Goal: Information Seeking & Learning: Learn about a topic

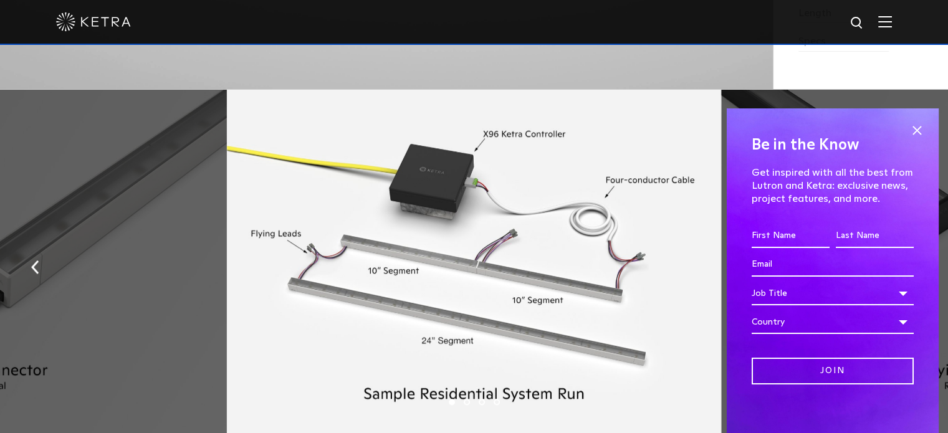
scroll to position [1391, 0]
click at [908, 128] on span at bounding box center [917, 130] width 19 height 19
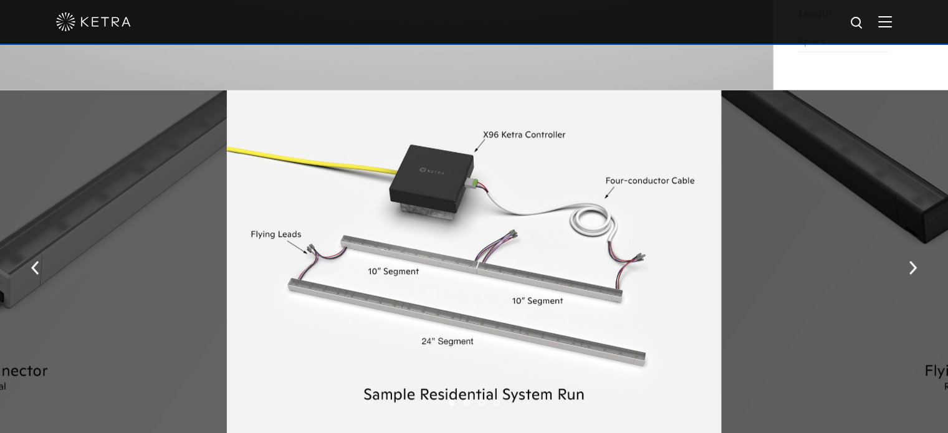
click at [916, 272] on img "button" at bounding box center [913, 268] width 8 height 14
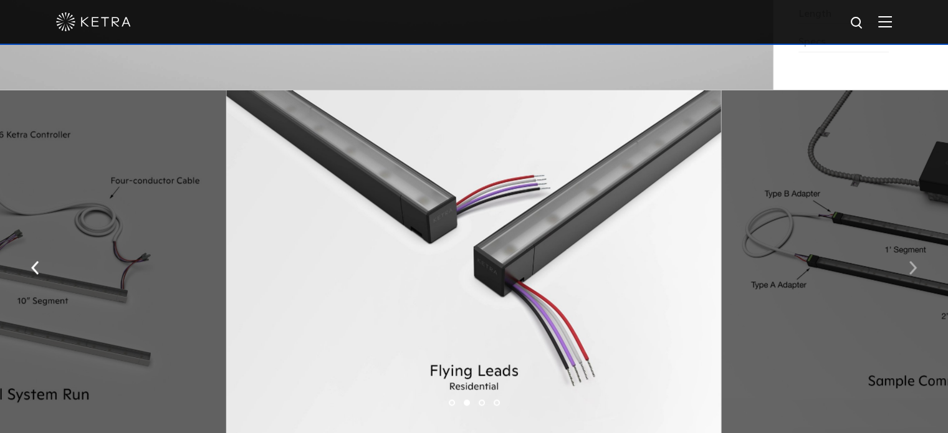
click at [916, 272] on img "button" at bounding box center [913, 268] width 8 height 14
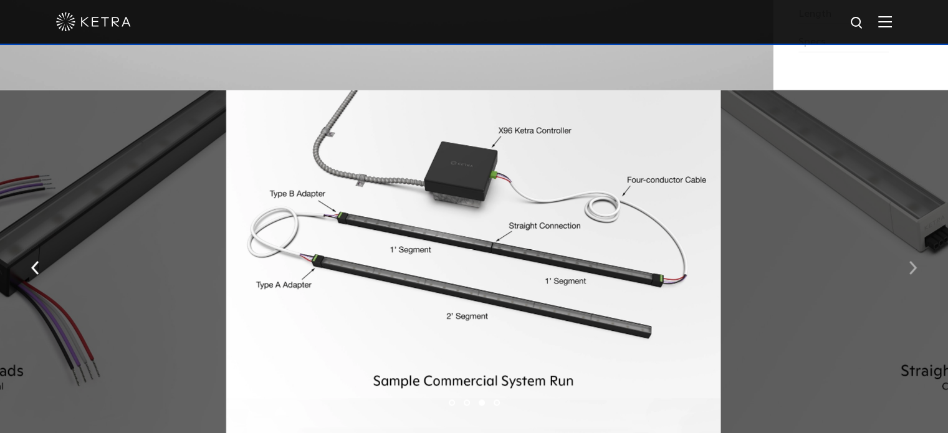
click at [916, 272] on img "button" at bounding box center [913, 268] width 8 height 14
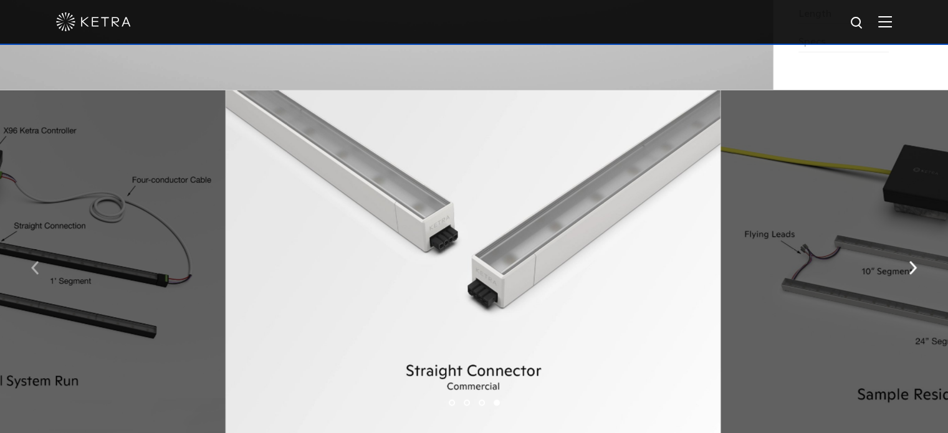
click at [25, 275] on button "button" at bounding box center [35, 266] width 27 height 43
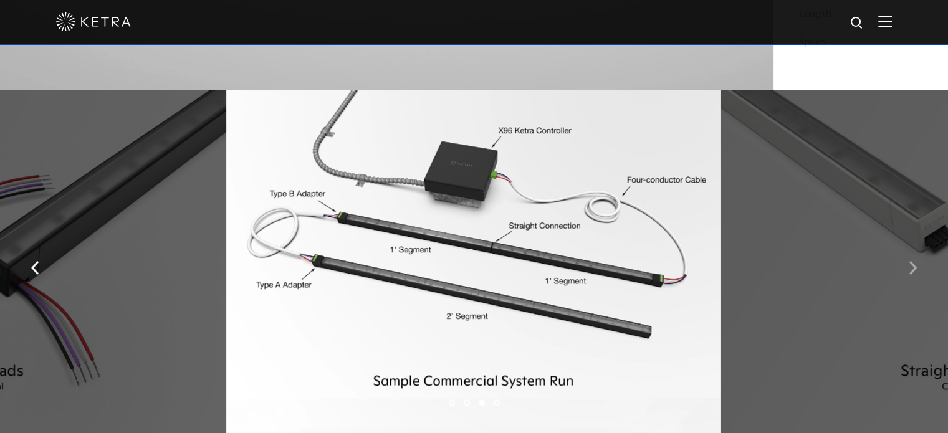
click at [915, 272] on img "button" at bounding box center [913, 268] width 8 height 14
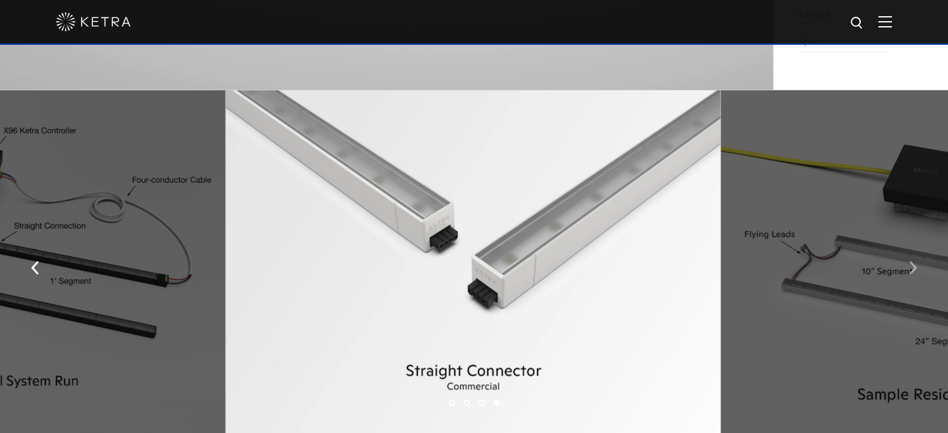
click at [915, 272] on img "button" at bounding box center [913, 268] width 8 height 14
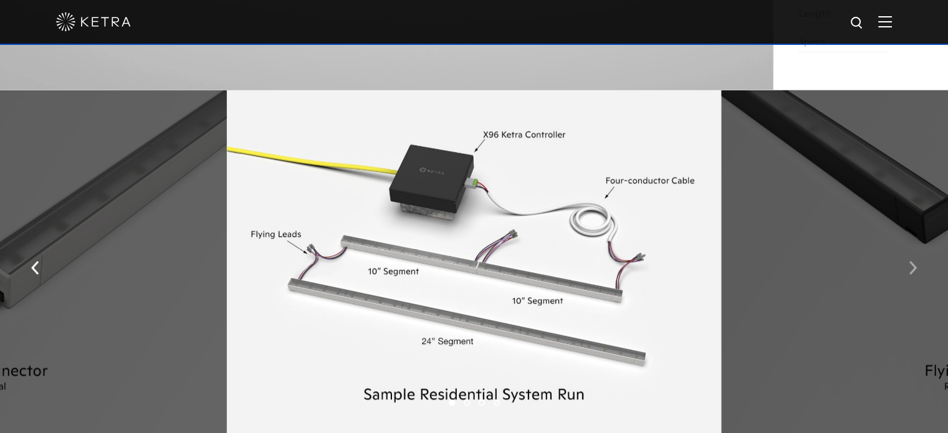
click at [915, 272] on img "button" at bounding box center [913, 268] width 8 height 14
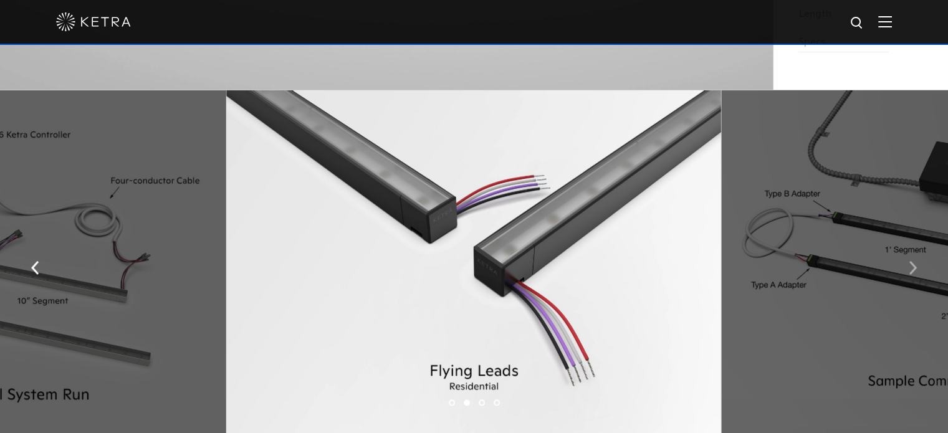
click at [915, 272] on img "button" at bounding box center [913, 268] width 8 height 14
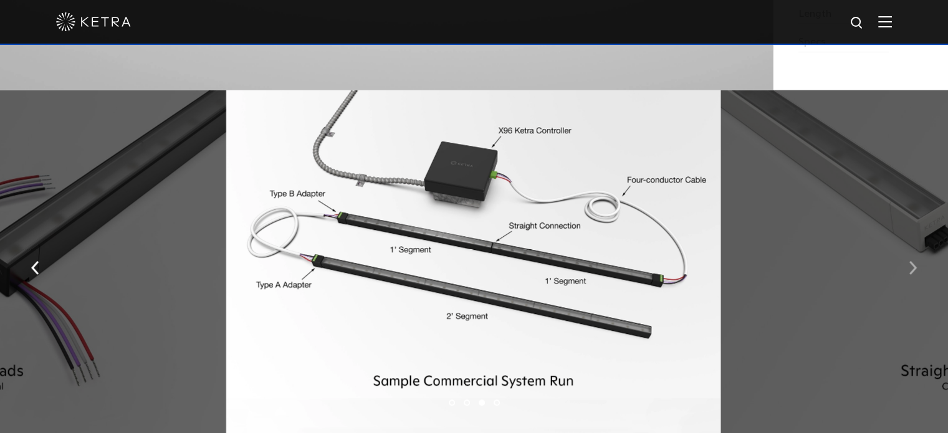
click at [915, 272] on img "button" at bounding box center [913, 268] width 8 height 14
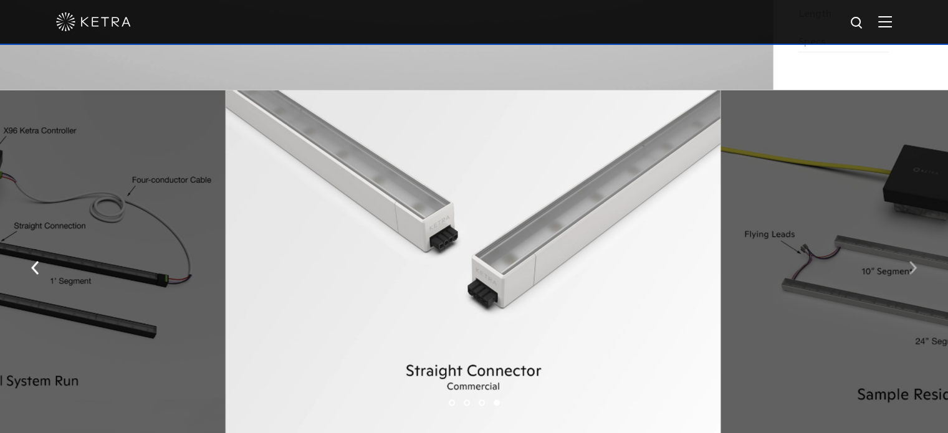
click at [915, 272] on img "button" at bounding box center [913, 268] width 8 height 14
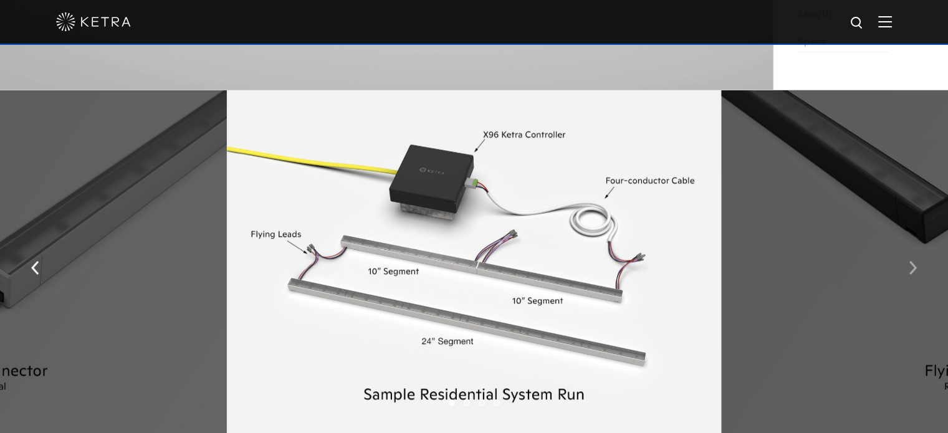
click at [915, 272] on img "button" at bounding box center [913, 268] width 8 height 14
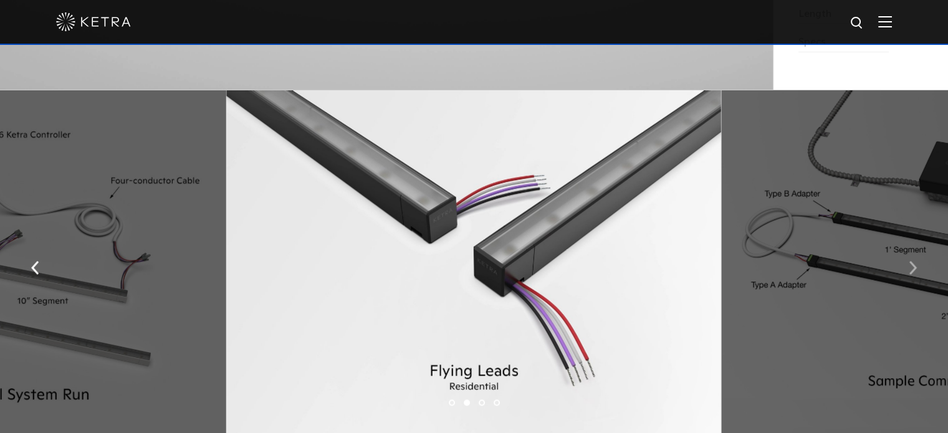
click at [915, 272] on img "button" at bounding box center [913, 268] width 8 height 14
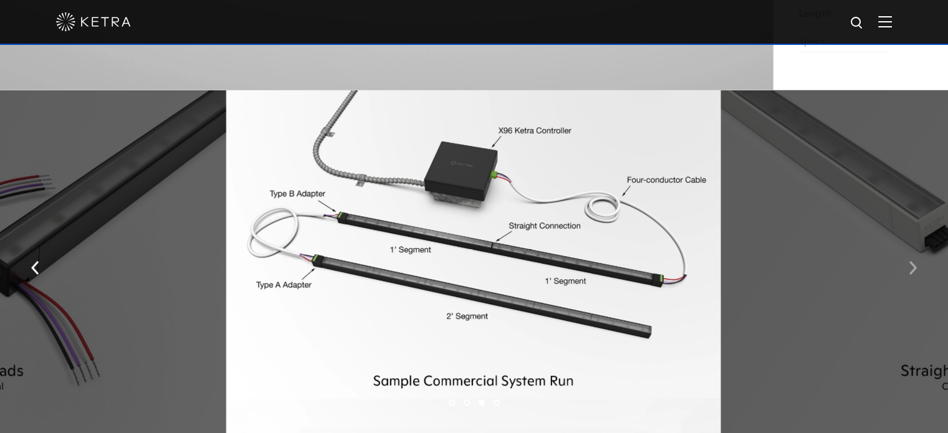
click at [915, 272] on img "button" at bounding box center [913, 268] width 8 height 14
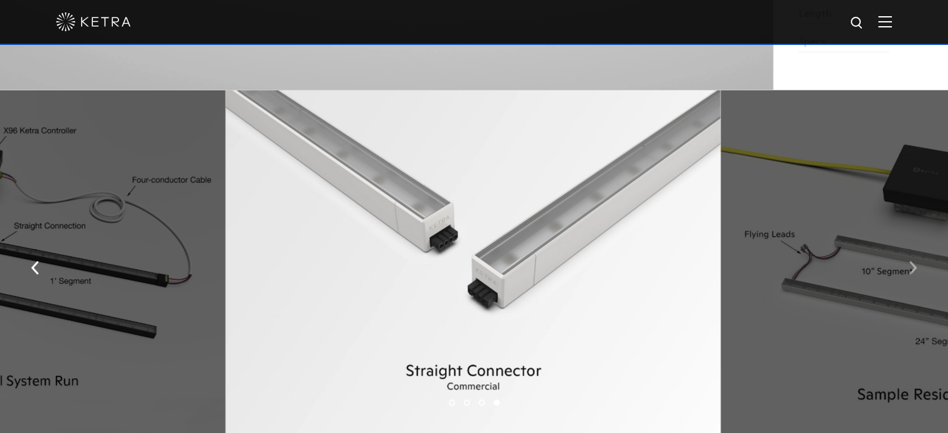
click at [915, 272] on img "button" at bounding box center [913, 268] width 8 height 14
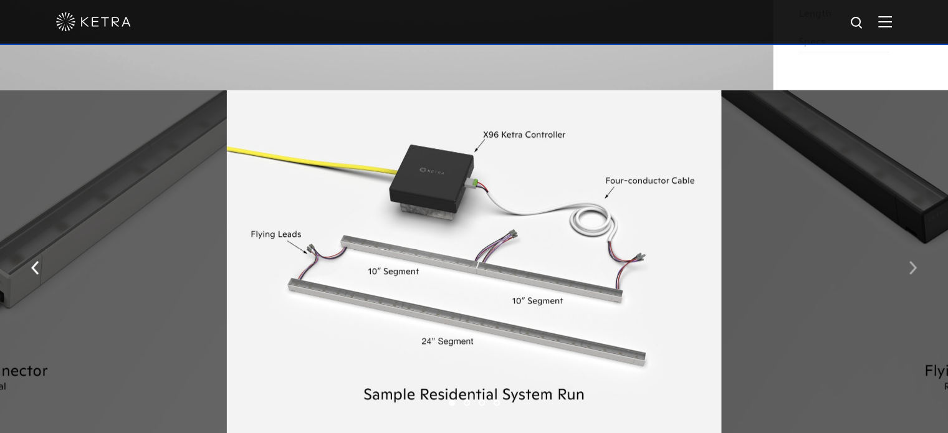
click at [915, 272] on img "button" at bounding box center [913, 268] width 8 height 14
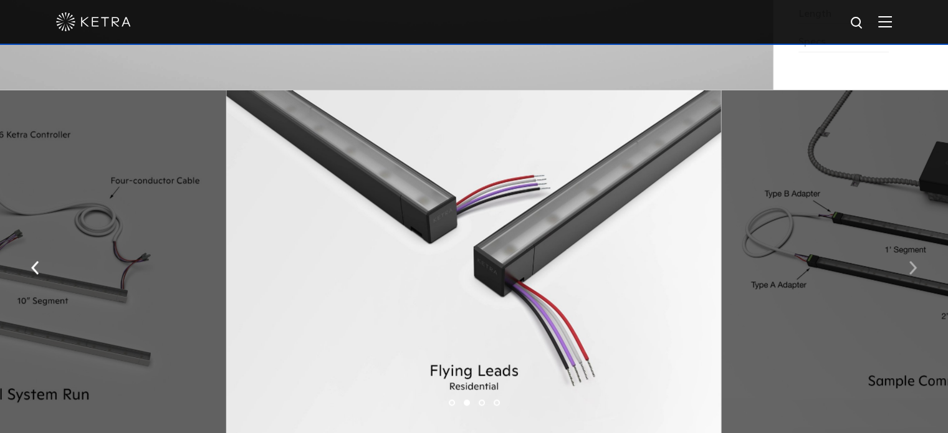
click at [915, 272] on img "button" at bounding box center [913, 268] width 8 height 14
click at [918, 269] on button "button" at bounding box center [913, 266] width 27 height 43
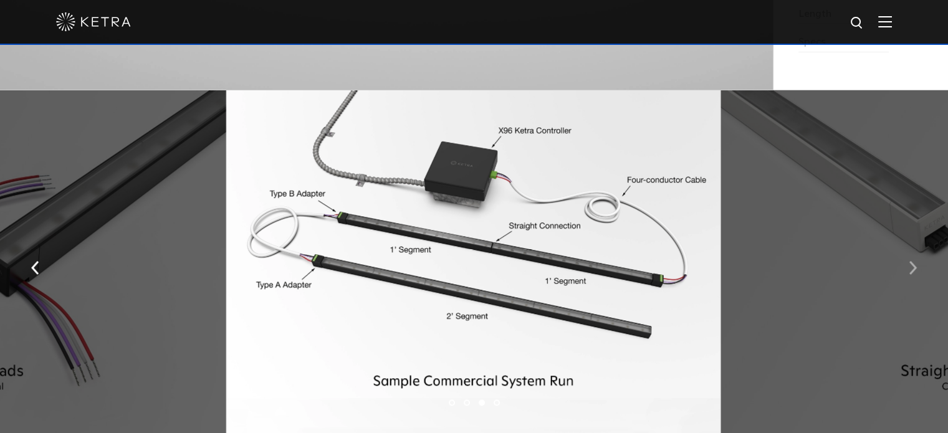
click at [918, 269] on button "button" at bounding box center [913, 266] width 27 height 43
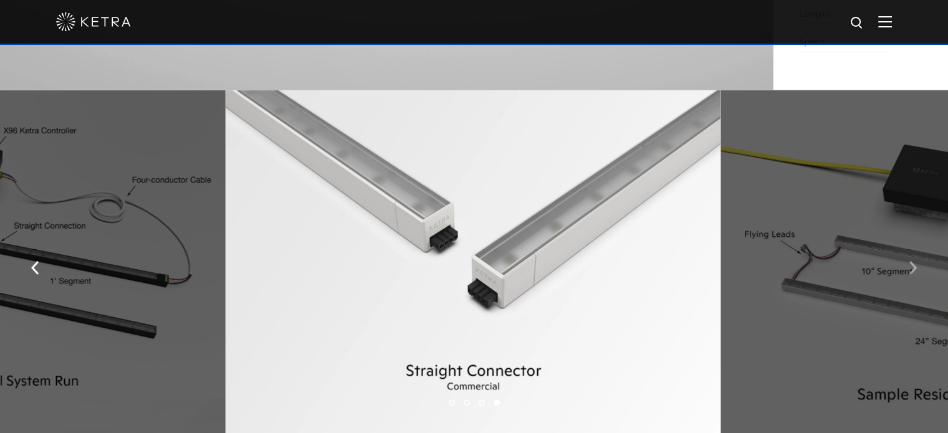
click at [918, 269] on button "button" at bounding box center [913, 266] width 27 height 43
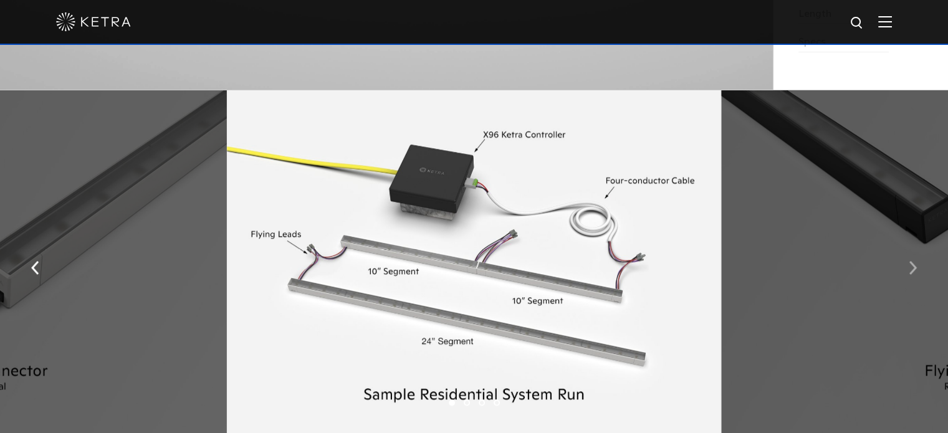
click at [918, 269] on button "button" at bounding box center [913, 266] width 27 height 43
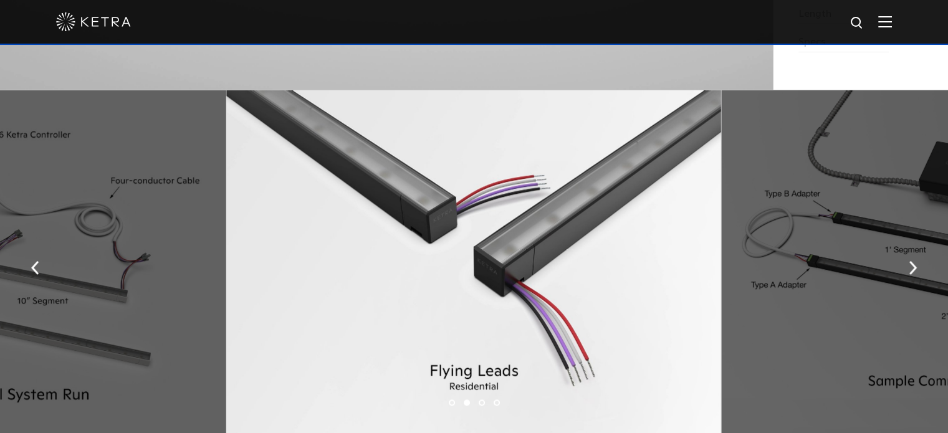
click at [37, 266] on img "button" at bounding box center [35, 268] width 8 height 14
